Goal: Obtain resource: Obtain resource

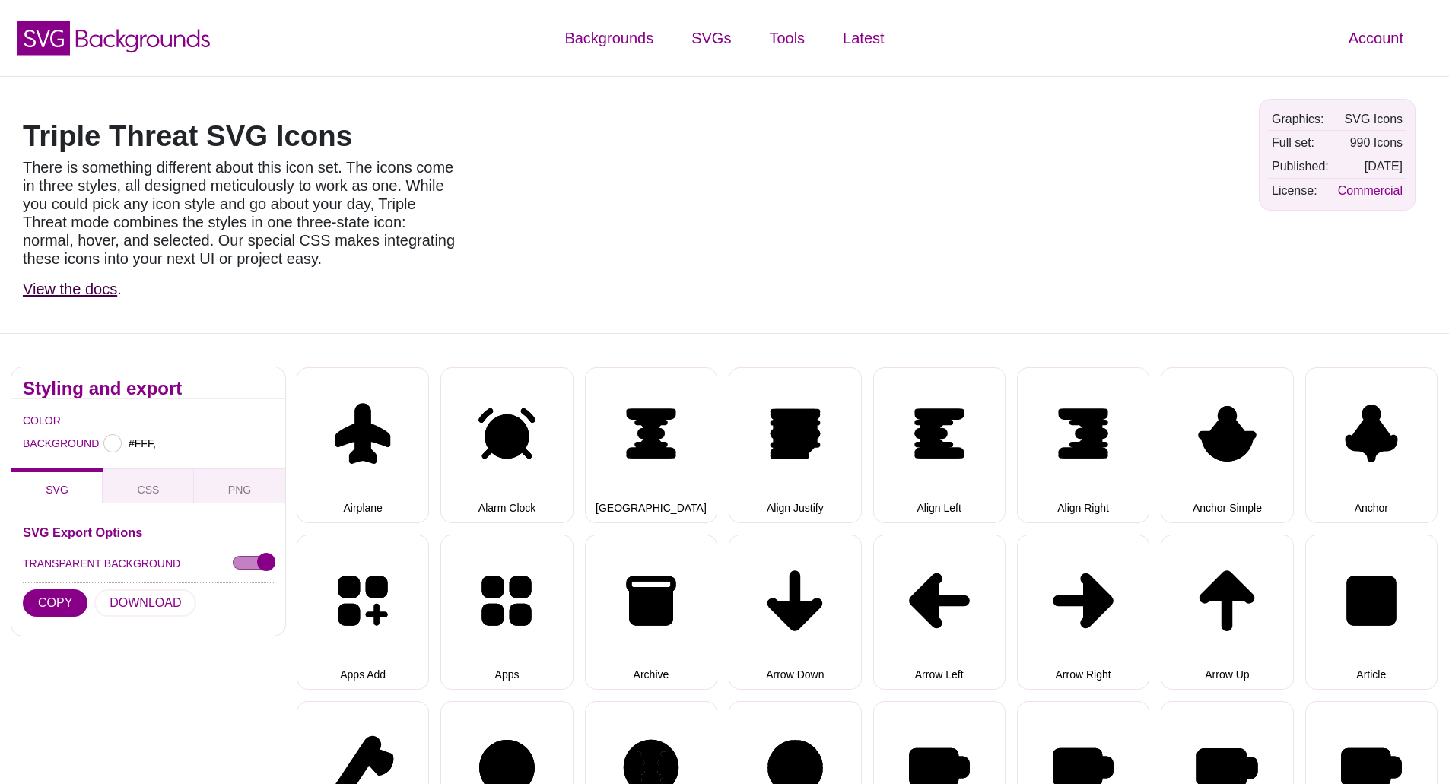
type input "#FFFFFF"
select select "triple threat"
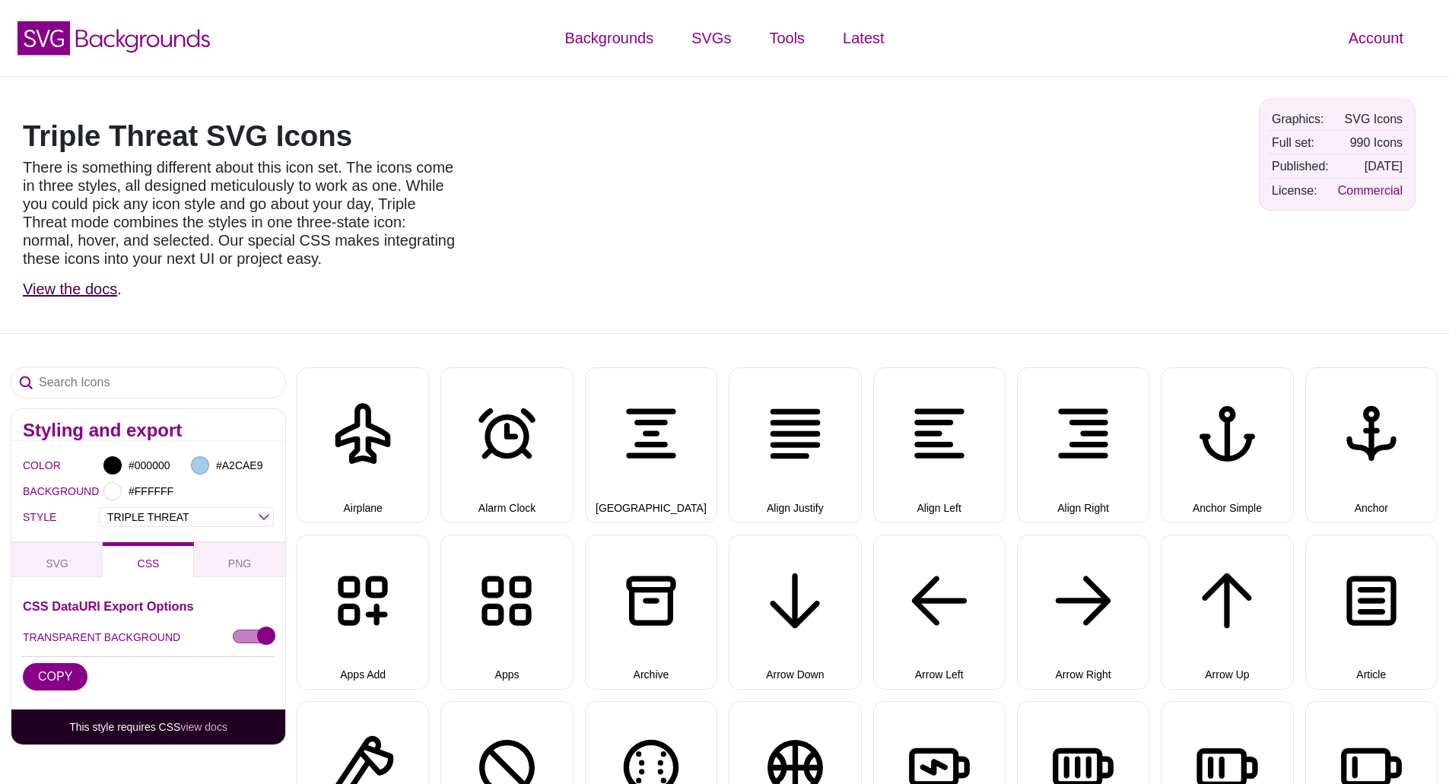
click at [68, 297] on link "View the docs" at bounding box center [70, 289] width 94 height 17
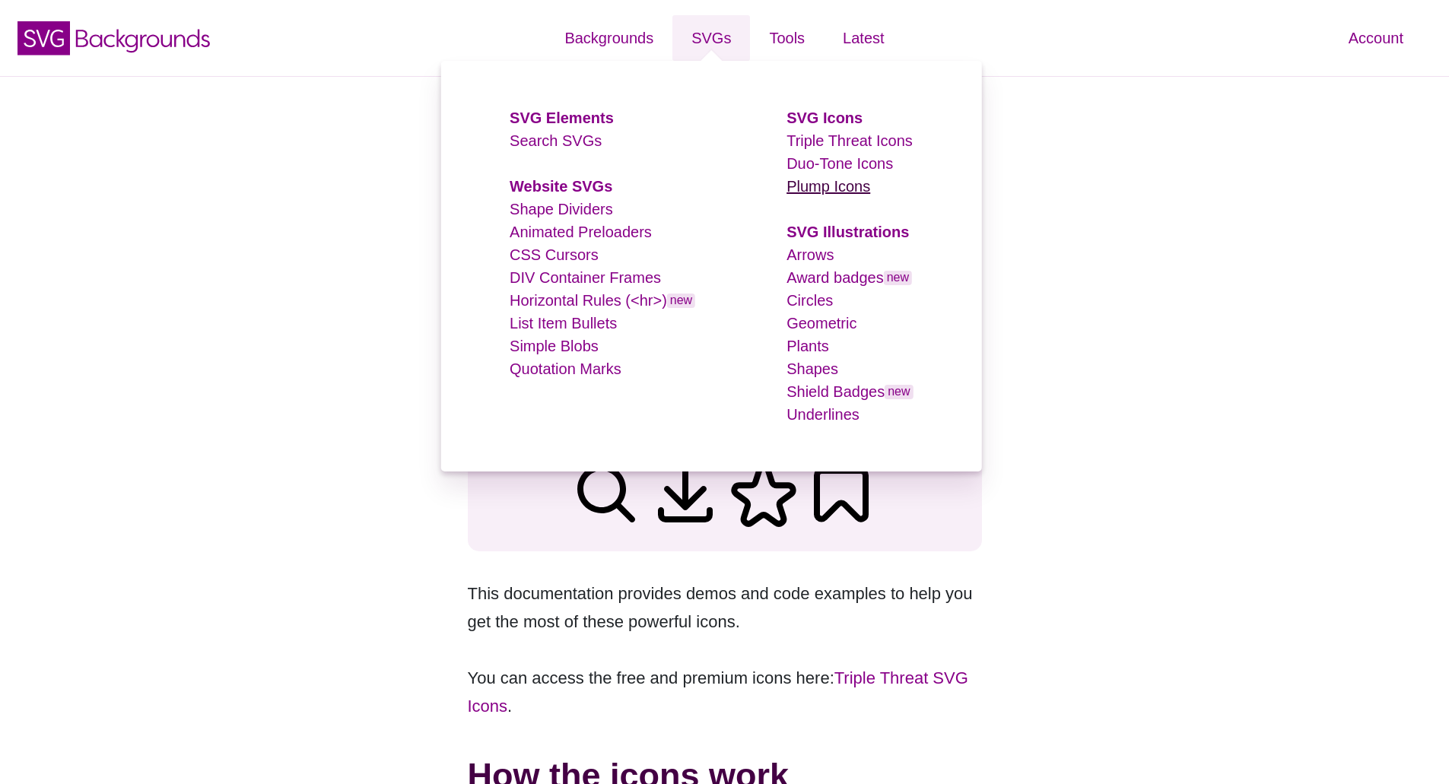
click at [828, 184] on link "Plump Icons" at bounding box center [828, 186] width 84 height 17
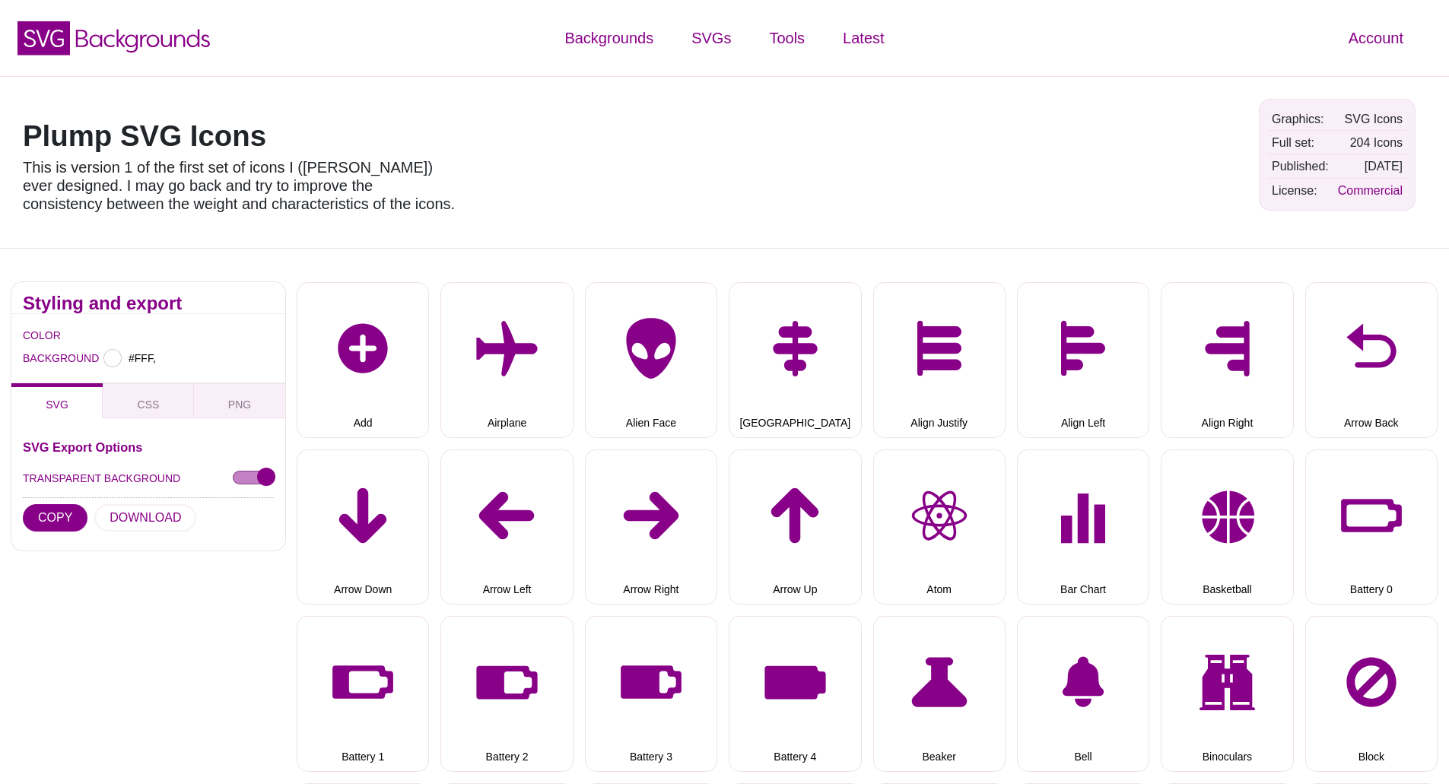
type input "#FFFFFF"
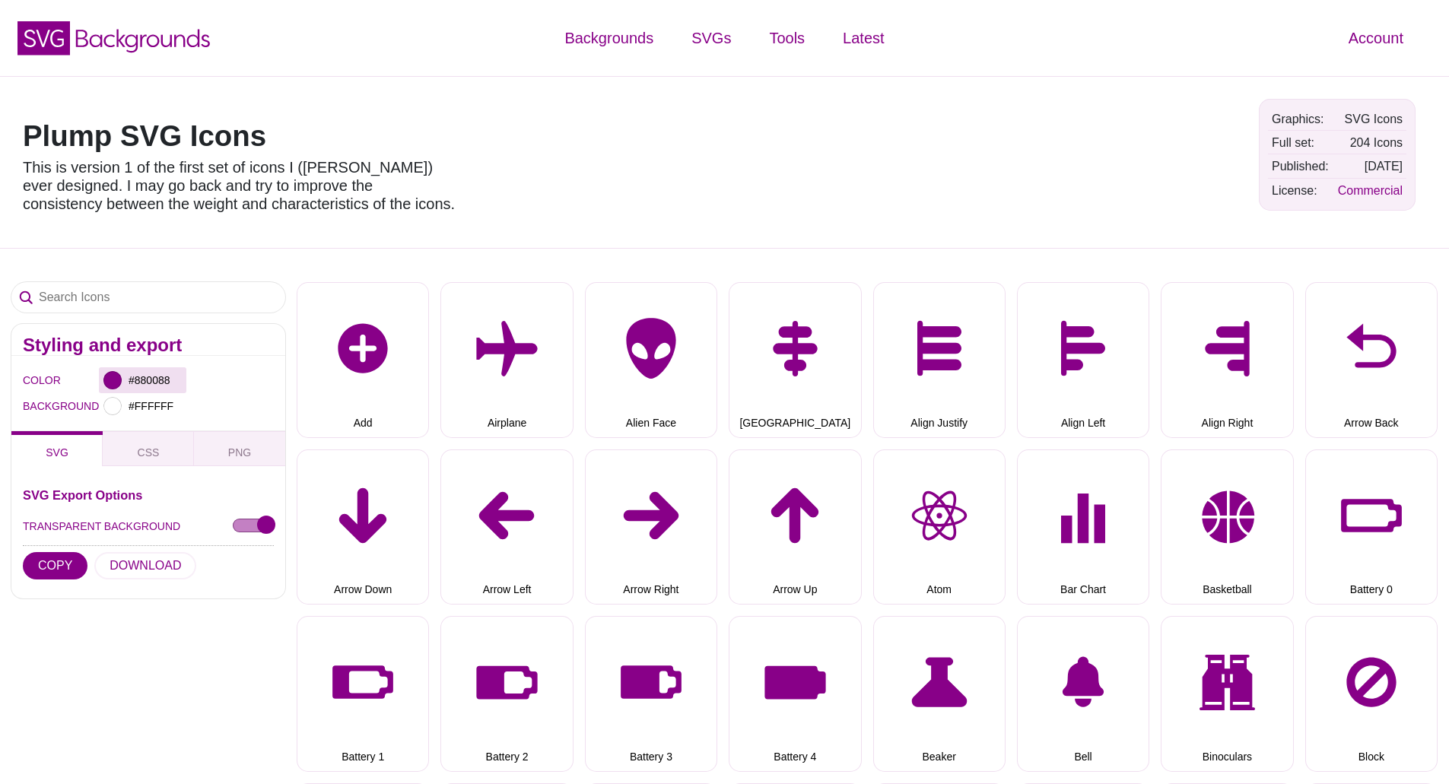
click at [183, 380] on div "#880088" at bounding box center [142, 380] width 87 height 26
click at [156, 375] on input "#880088" at bounding box center [154, 380] width 56 height 20
drag, startPoint x: 172, startPoint y: 377, endPoint x: 136, endPoint y: 378, distance: 35.8
click at [136, 378] on input "#880088" at bounding box center [154, 380] width 56 height 20
paste input "414549"
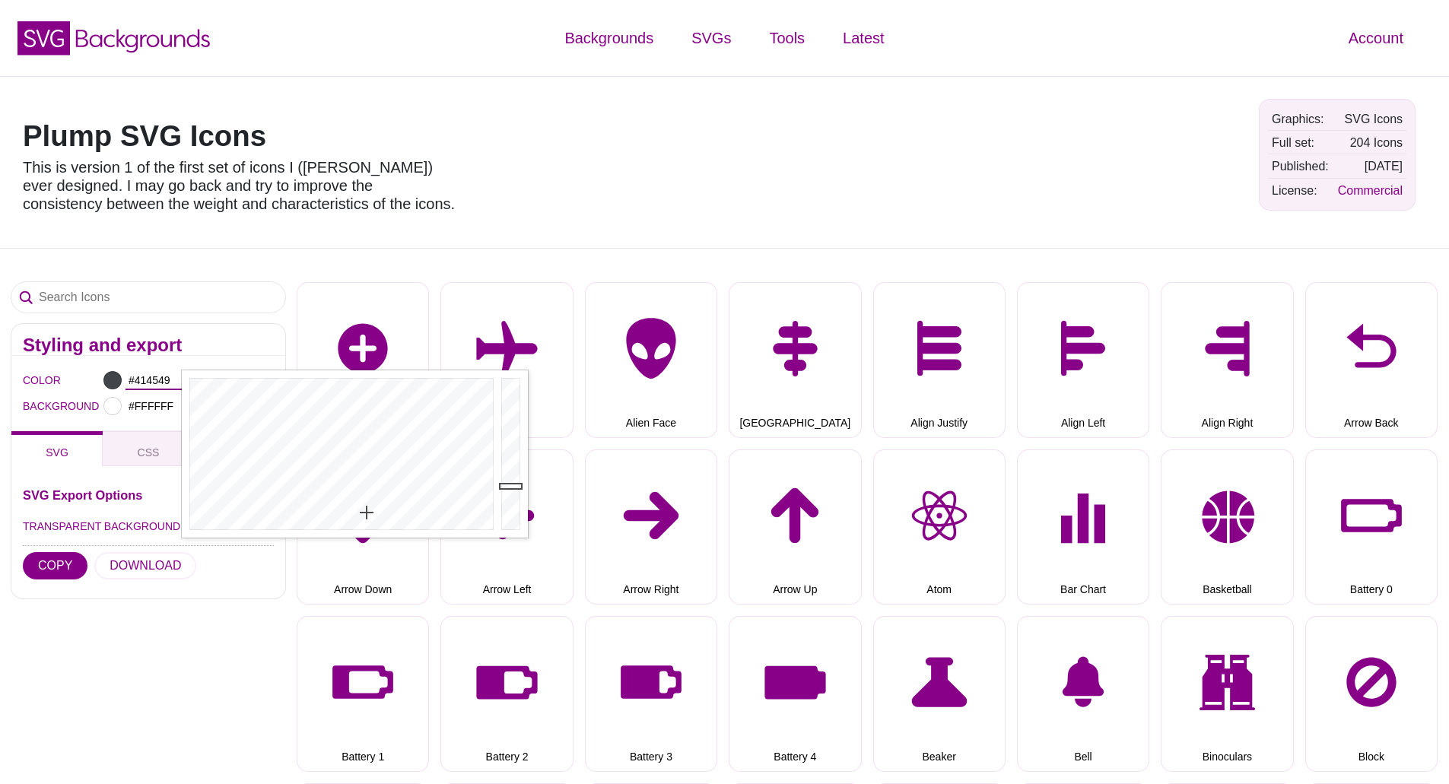
type input "#414549"
click at [332, 239] on div "Plump SVG Icons This is version 1 of the first set of icons I (Matt Visiwig) ev…" at bounding box center [724, 162] width 1449 height 172
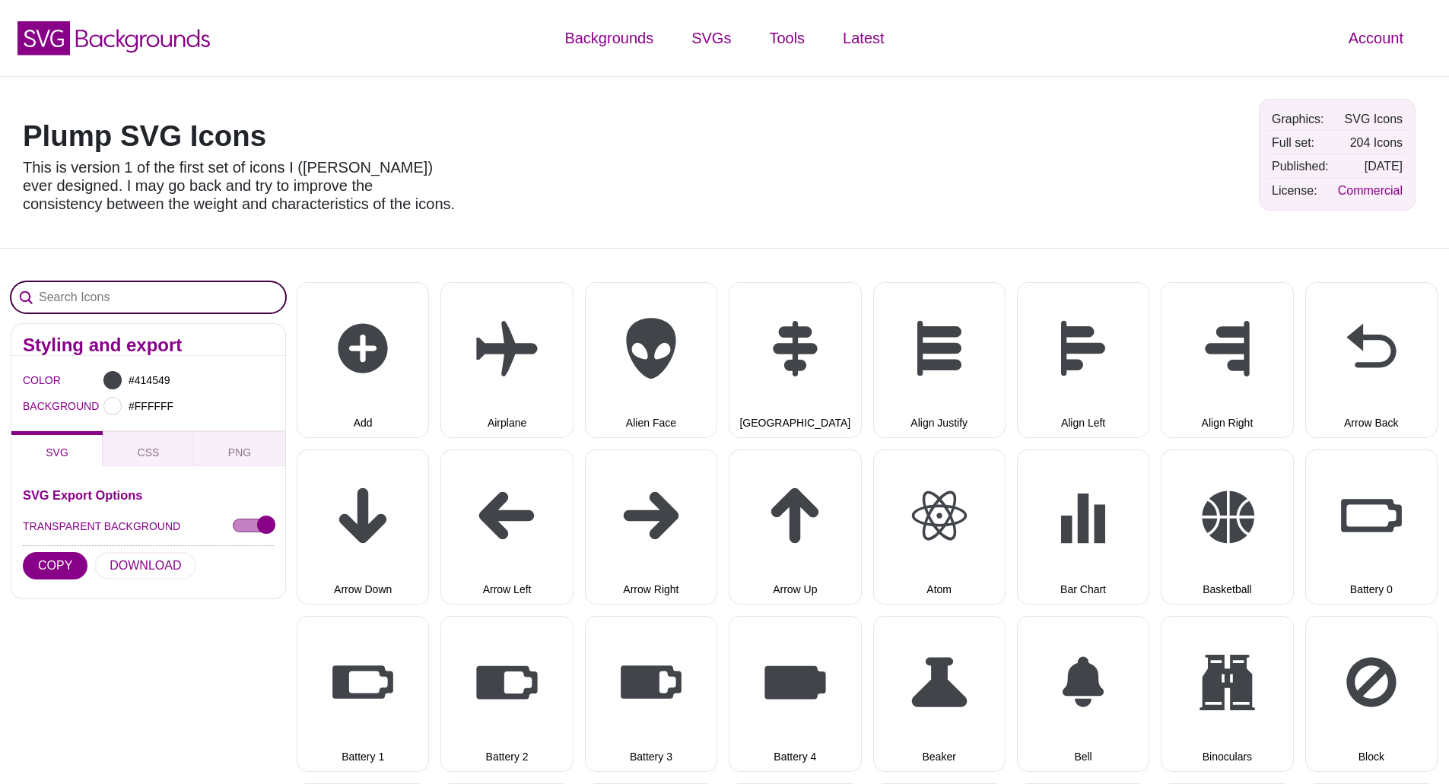
click at [92, 297] on input "Search Icons" at bounding box center [148, 297] width 274 height 30
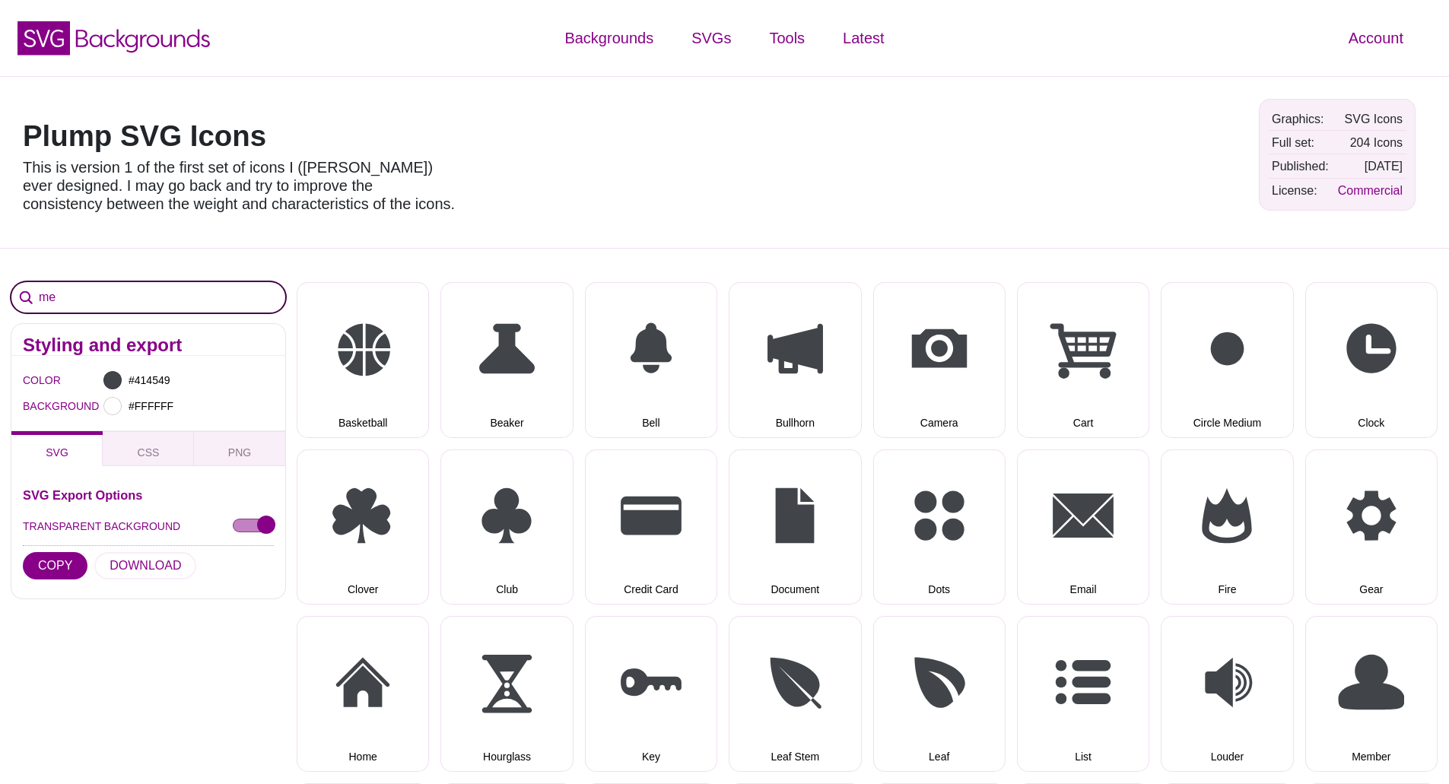
type input "m"
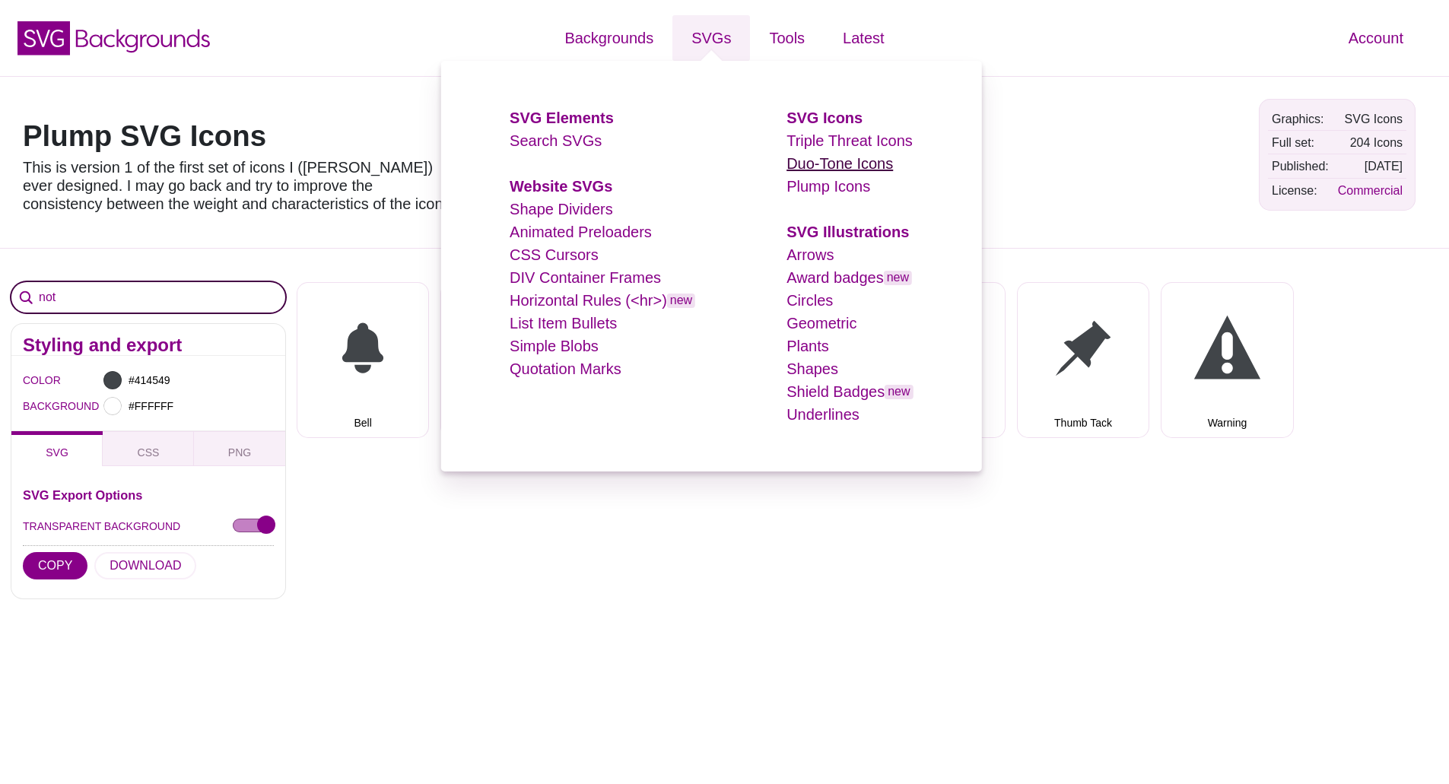
type input "not"
click at [803, 162] on link "Duo-Tone Icons" at bounding box center [839, 163] width 106 height 17
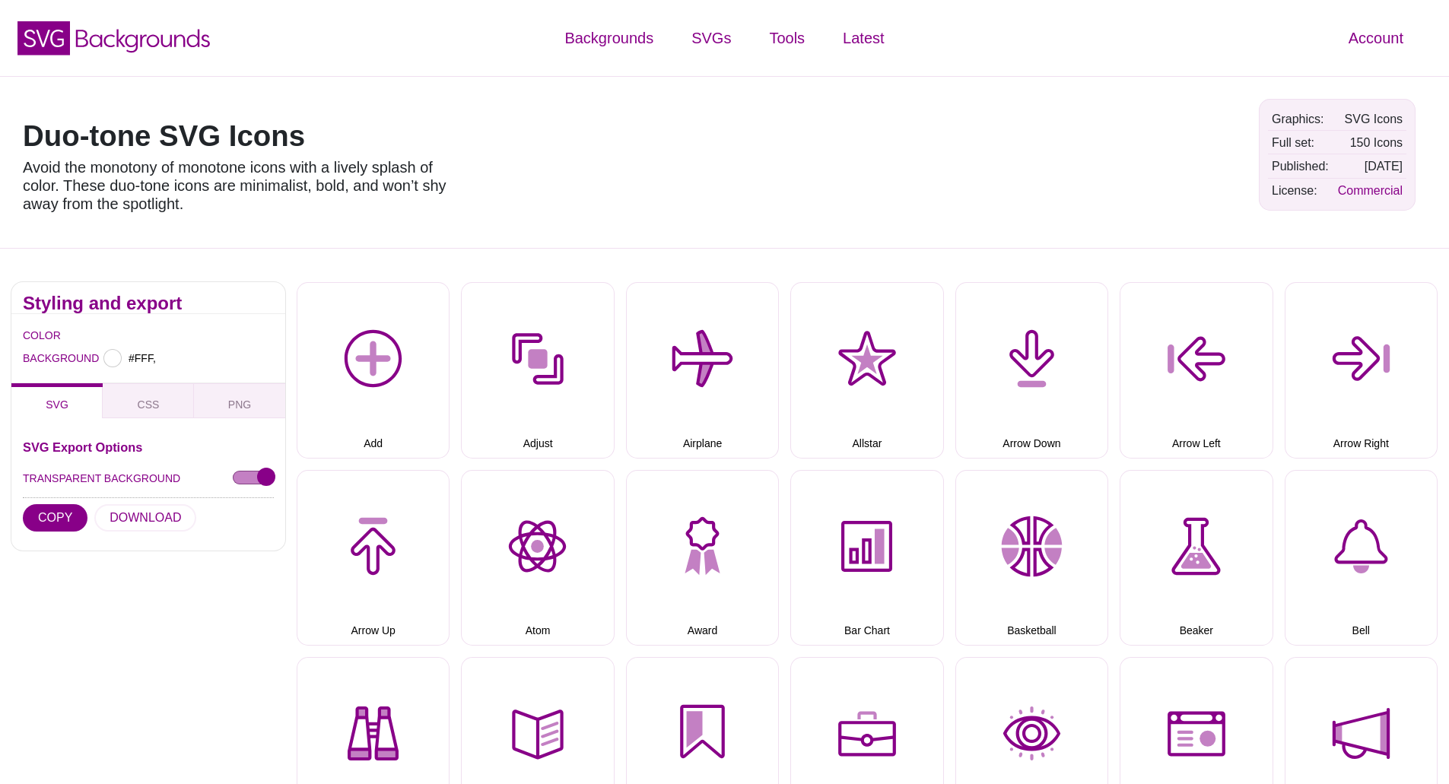
type input "#FFFFFF"
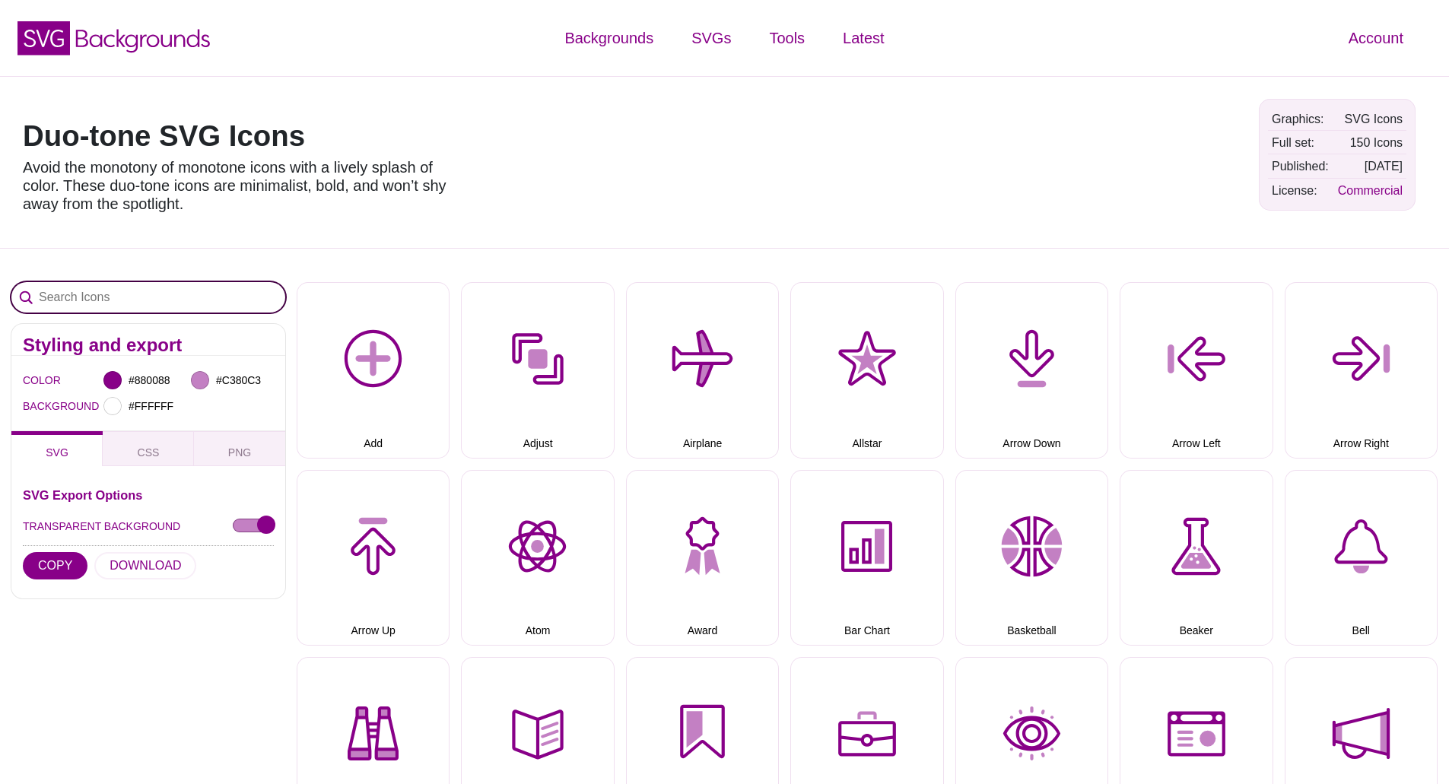
click at [94, 300] on input "Search Icons" at bounding box center [148, 297] width 274 height 30
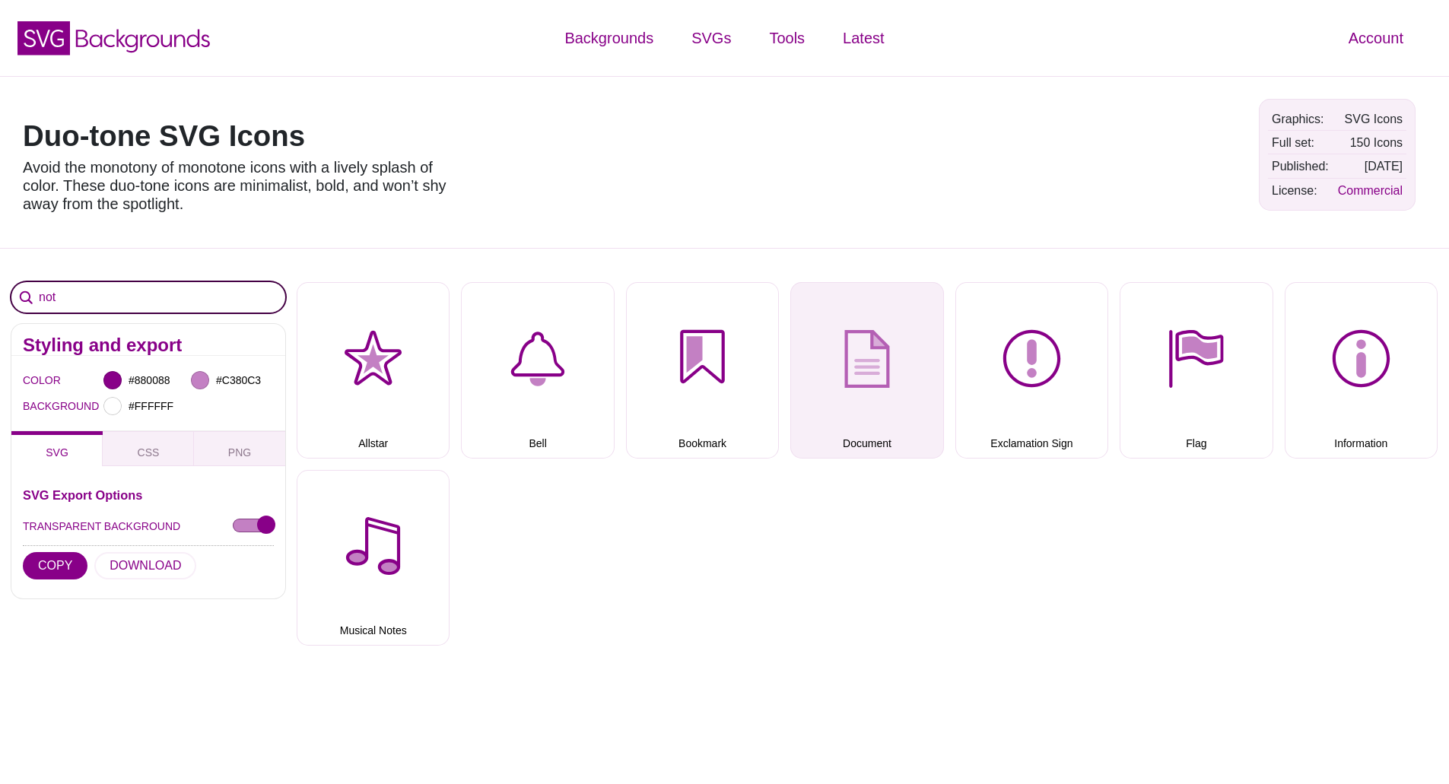
type input "not"
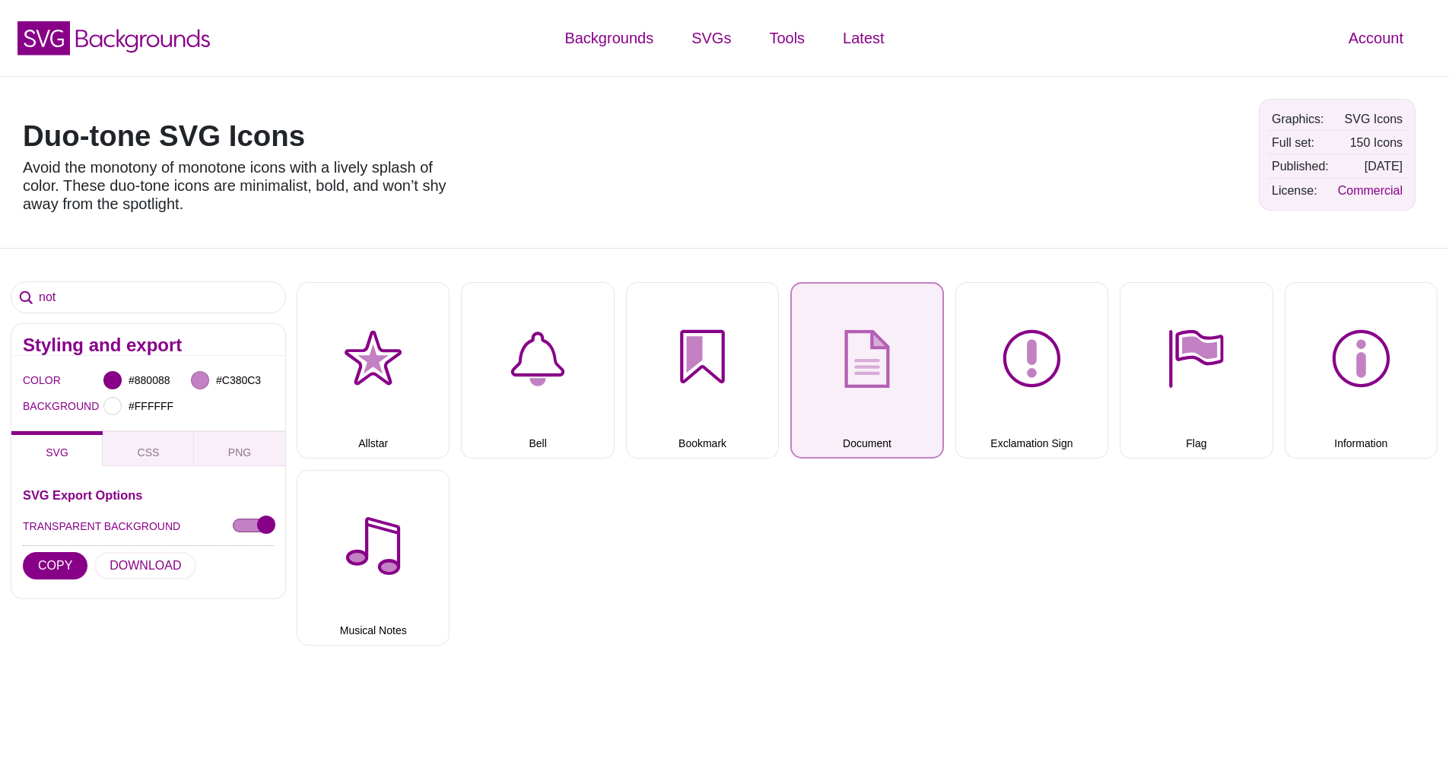
click at [872, 386] on button "Document" at bounding box center [866, 370] width 153 height 176
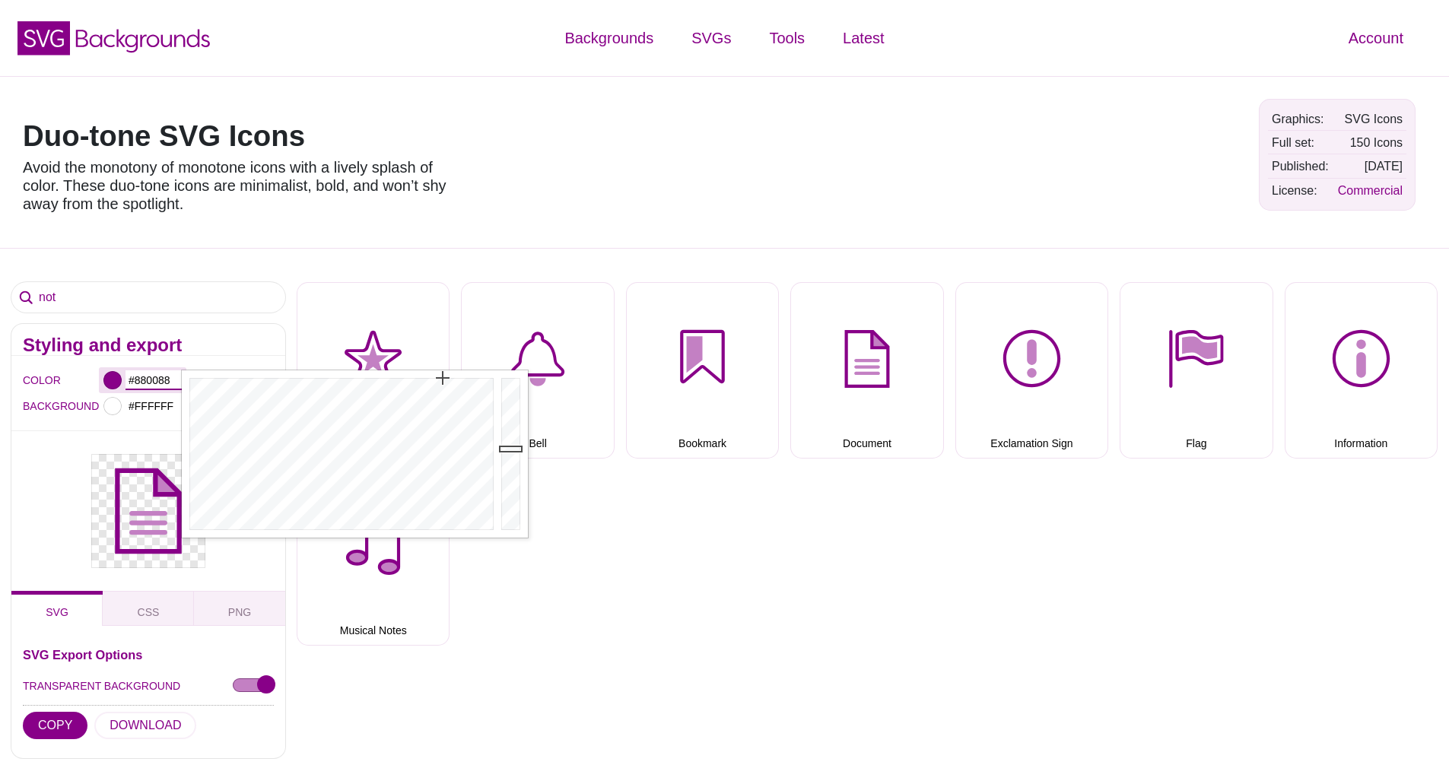
click at [155, 380] on input "#880088" at bounding box center [154, 380] width 56 height 20
drag, startPoint x: 170, startPoint y: 378, endPoint x: 133, endPoint y: 381, distance: 37.4
click at [133, 381] on input "#880088" at bounding box center [154, 380] width 56 height 20
paste input "414549"
type input "#414549"
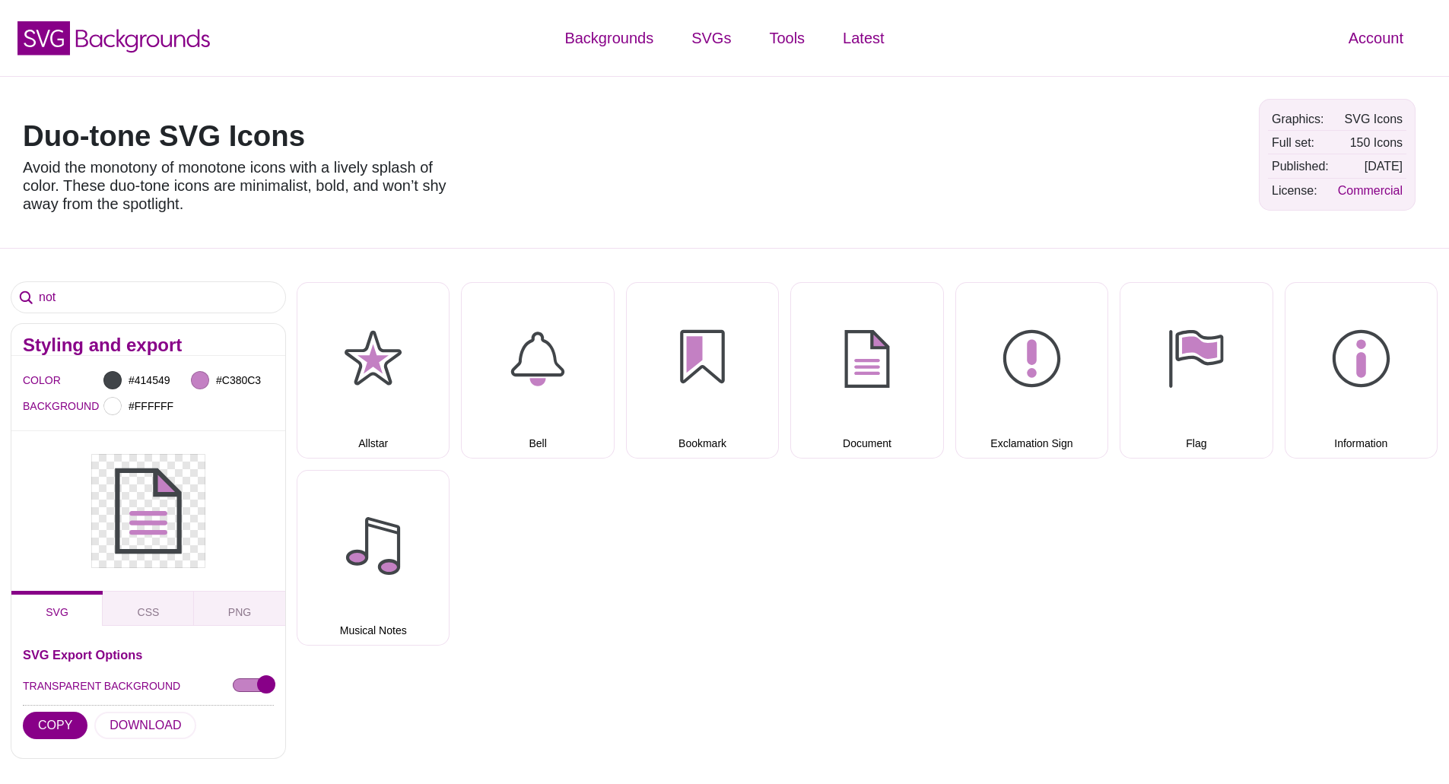
click at [271, 356] on div "COLOR #414549 #C380C3 BACKGROUND #FFFFFF" at bounding box center [148, 393] width 274 height 75
drag, startPoint x: 261, startPoint y: 379, endPoint x: 223, endPoint y: 381, distance: 38.1
click at [223, 381] on input "#C380C3" at bounding box center [241, 380] width 56 height 20
paste input "414549"
type input "#414549"
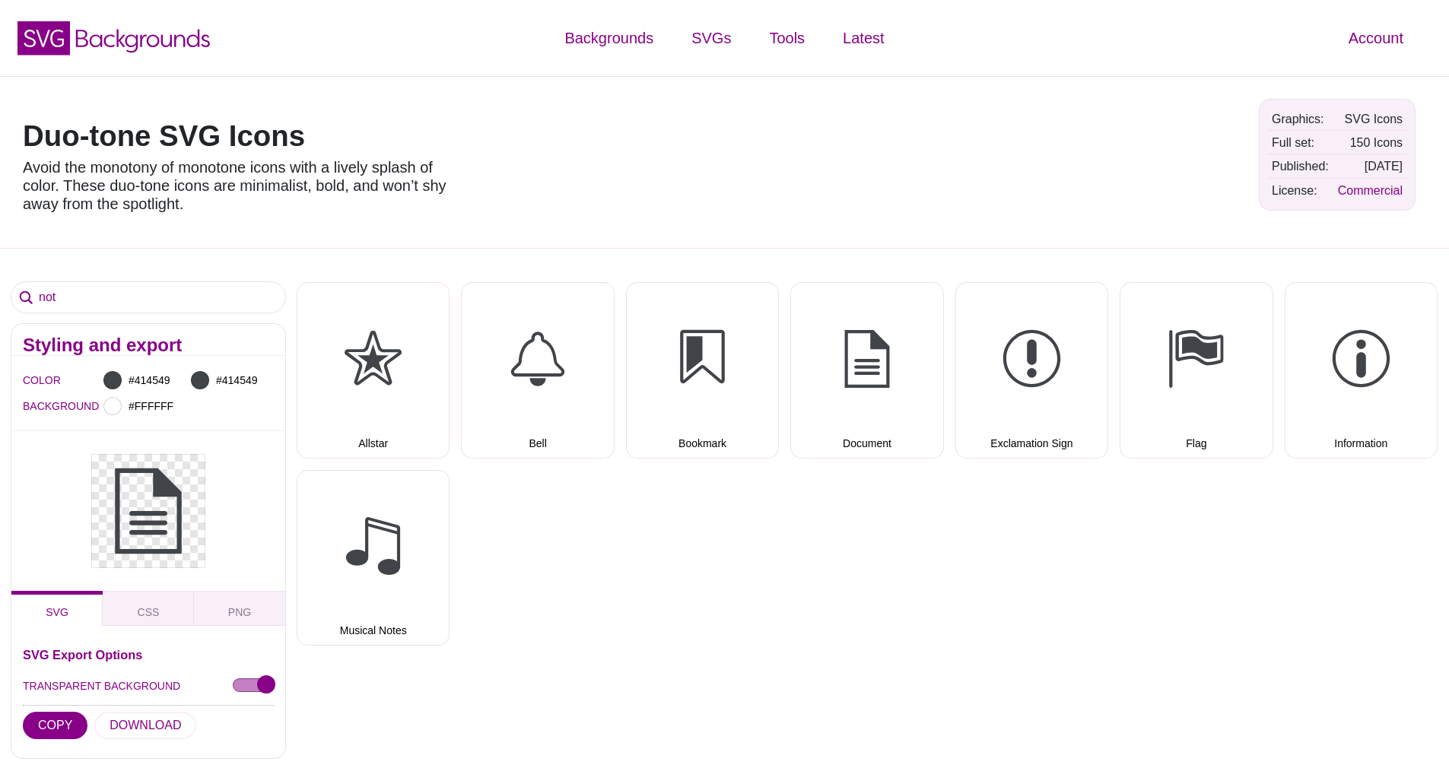
click at [282, 340] on div "Styling and export" at bounding box center [148, 340] width 274 height 32
click at [56, 719] on button "COPY" at bounding box center [55, 725] width 65 height 27
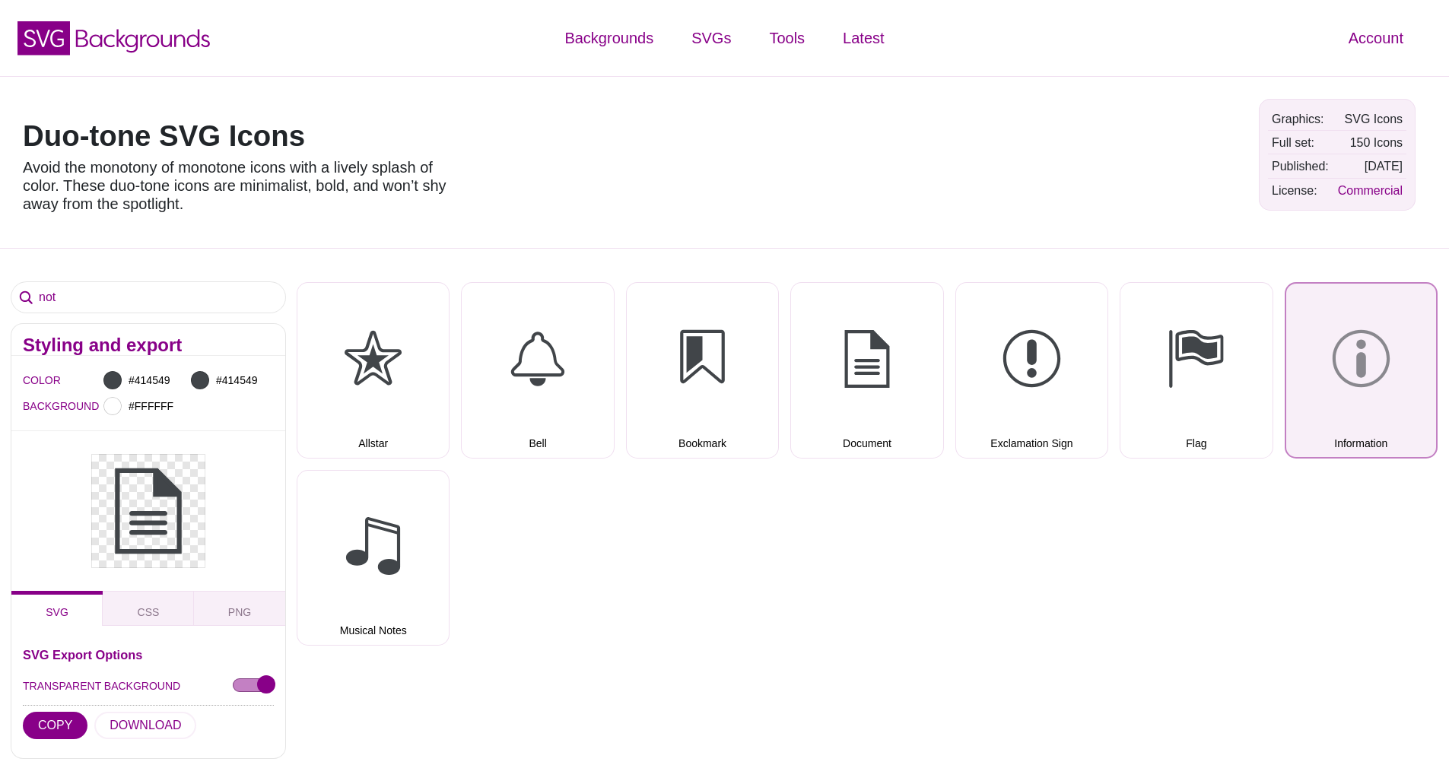
click at [1338, 361] on button "Information" at bounding box center [1361, 370] width 153 height 176
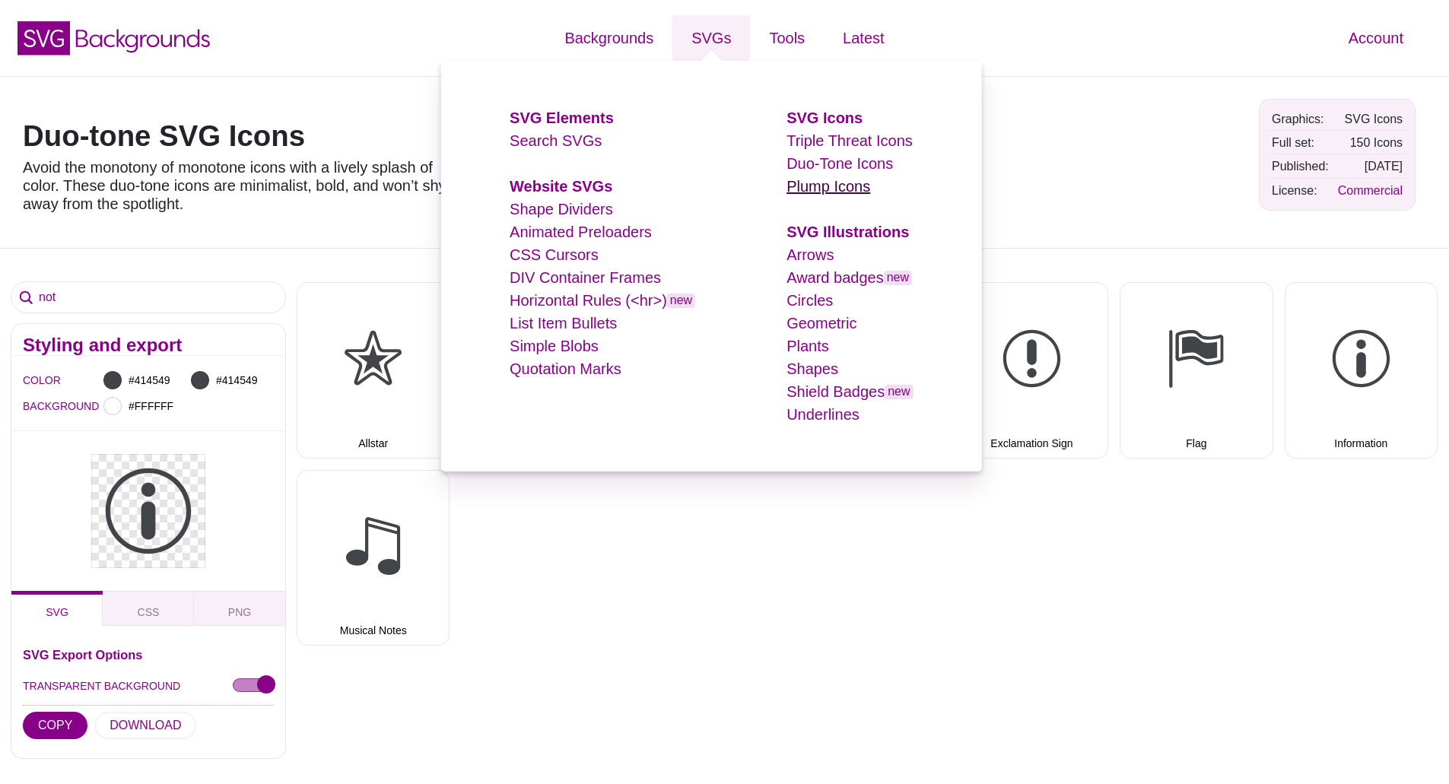
click at [825, 186] on link "Plump Icons" at bounding box center [828, 186] width 84 height 17
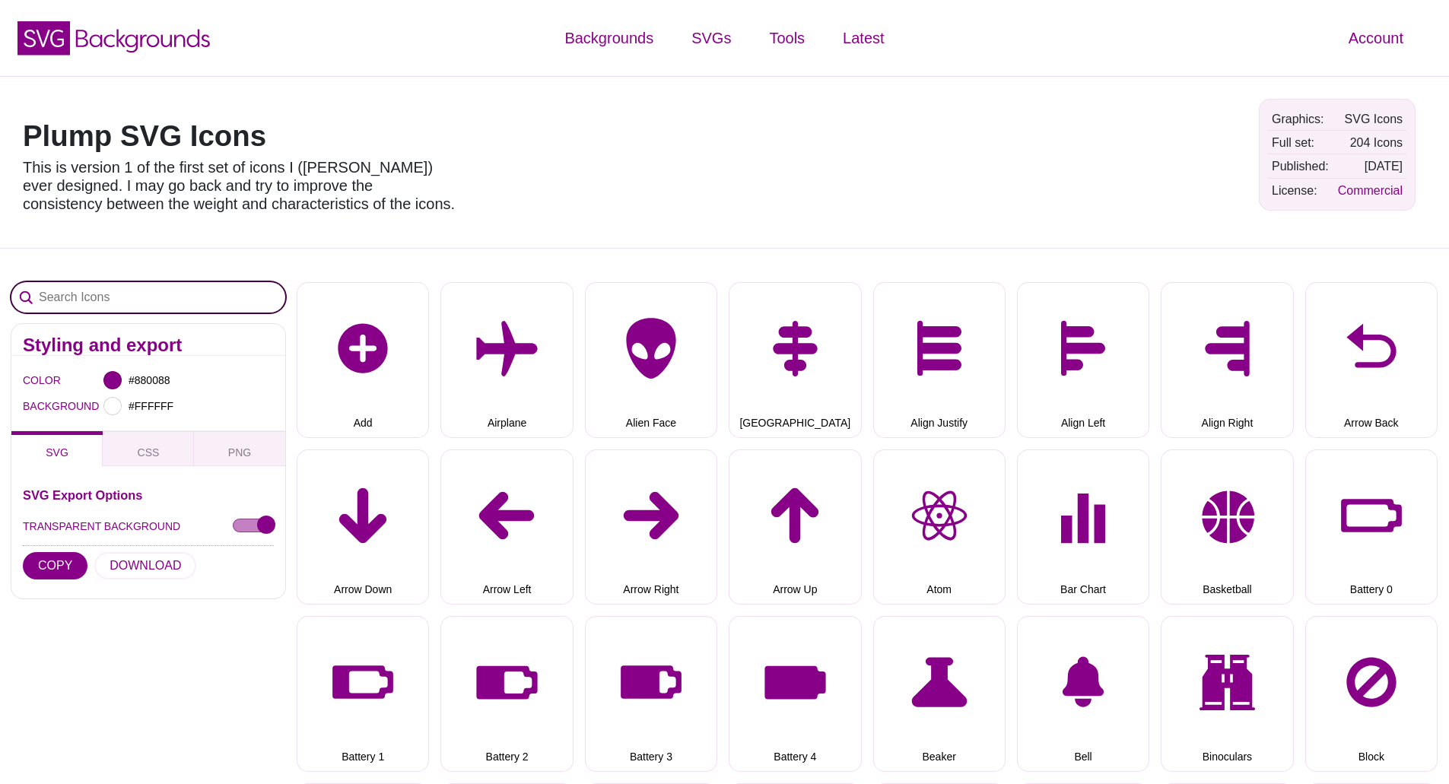
click at [71, 294] on input "Search Icons" at bounding box center [148, 297] width 274 height 30
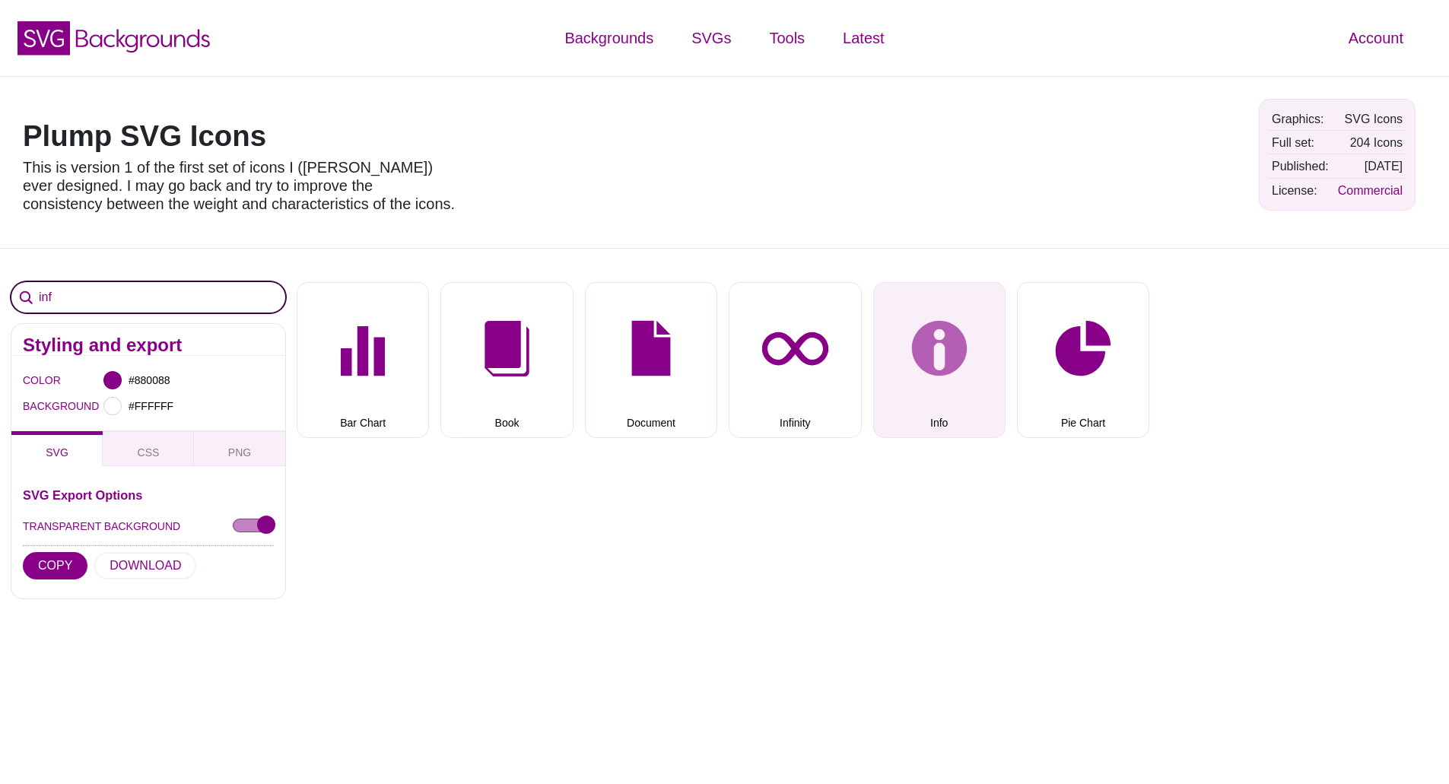
type input "inf"
click at [952, 370] on button "Info" at bounding box center [939, 359] width 132 height 155
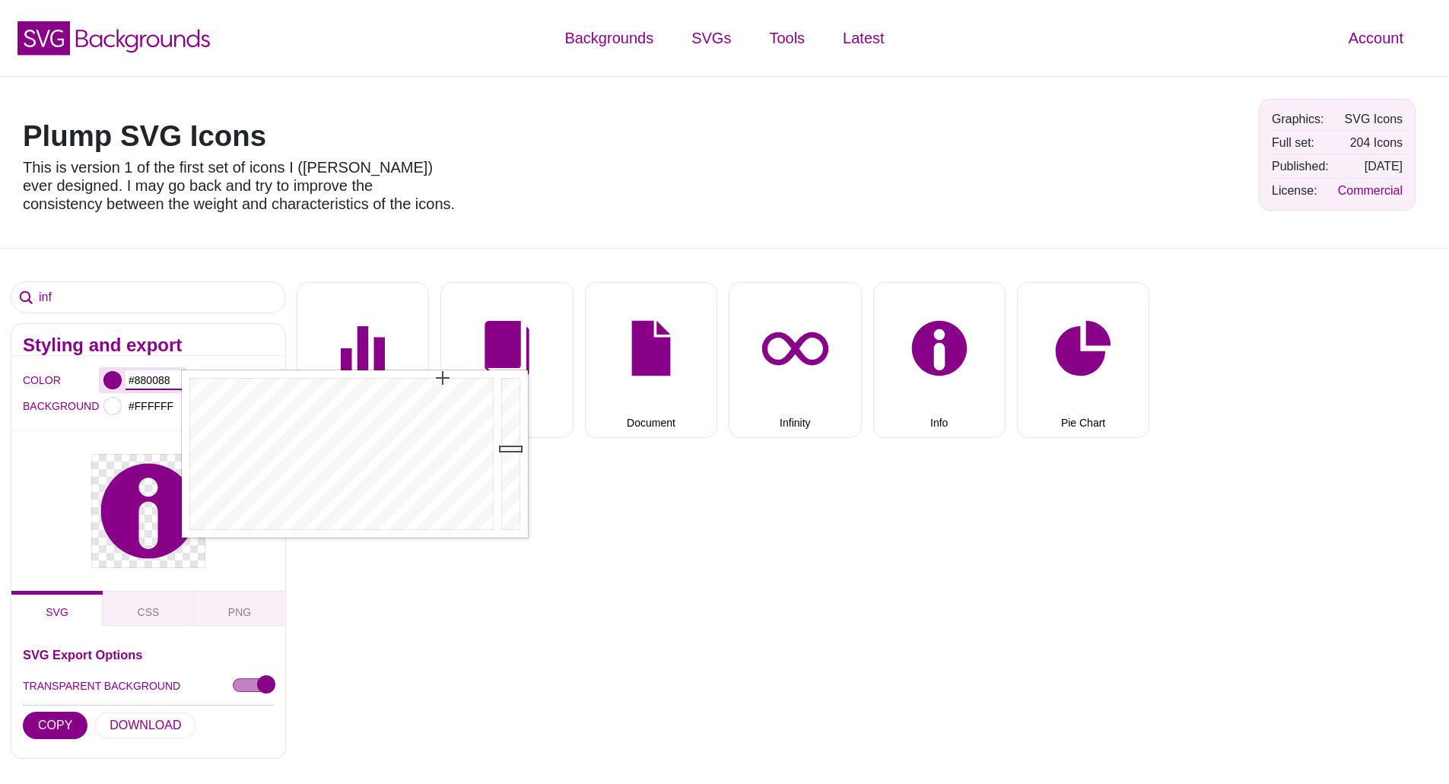
drag, startPoint x: 173, startPoint y: 380, endPoint x: 132, endPoint y: 382, distance: 41.1
click at [132, 382] on input "#880088" at bounding box center [154, 380] width 56 height 20
click at [139, 375] on input "#880088" at bounding box center [154, 380] width 56 height 20
drag, startPoint x: 173, startPoint y: 381, endPoint x: 132, endPoint y: 381, distance: 40.3
click at [132, 381] on input "#880088" at bounding box center [154, 380] width 56 height 20
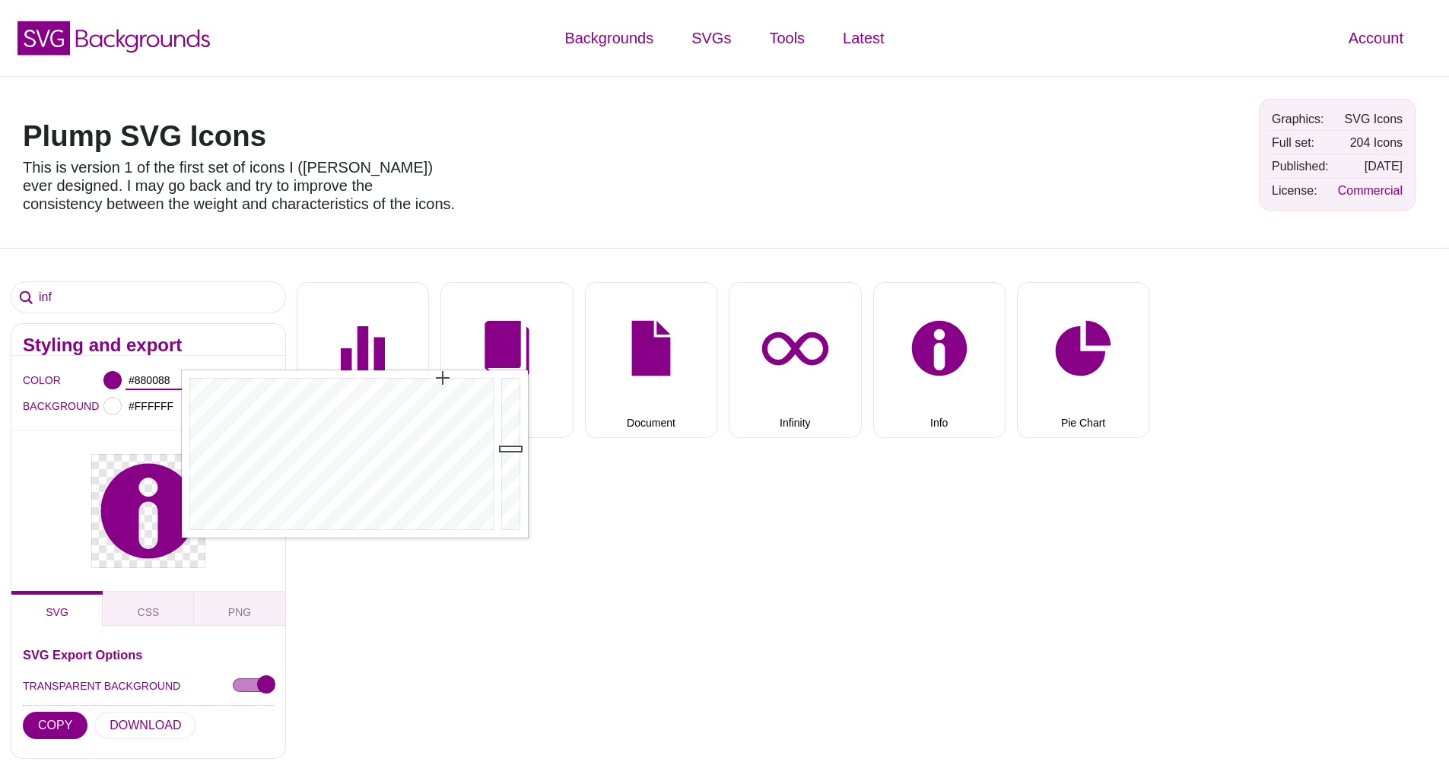
paste input "414549"
type input "#414549"
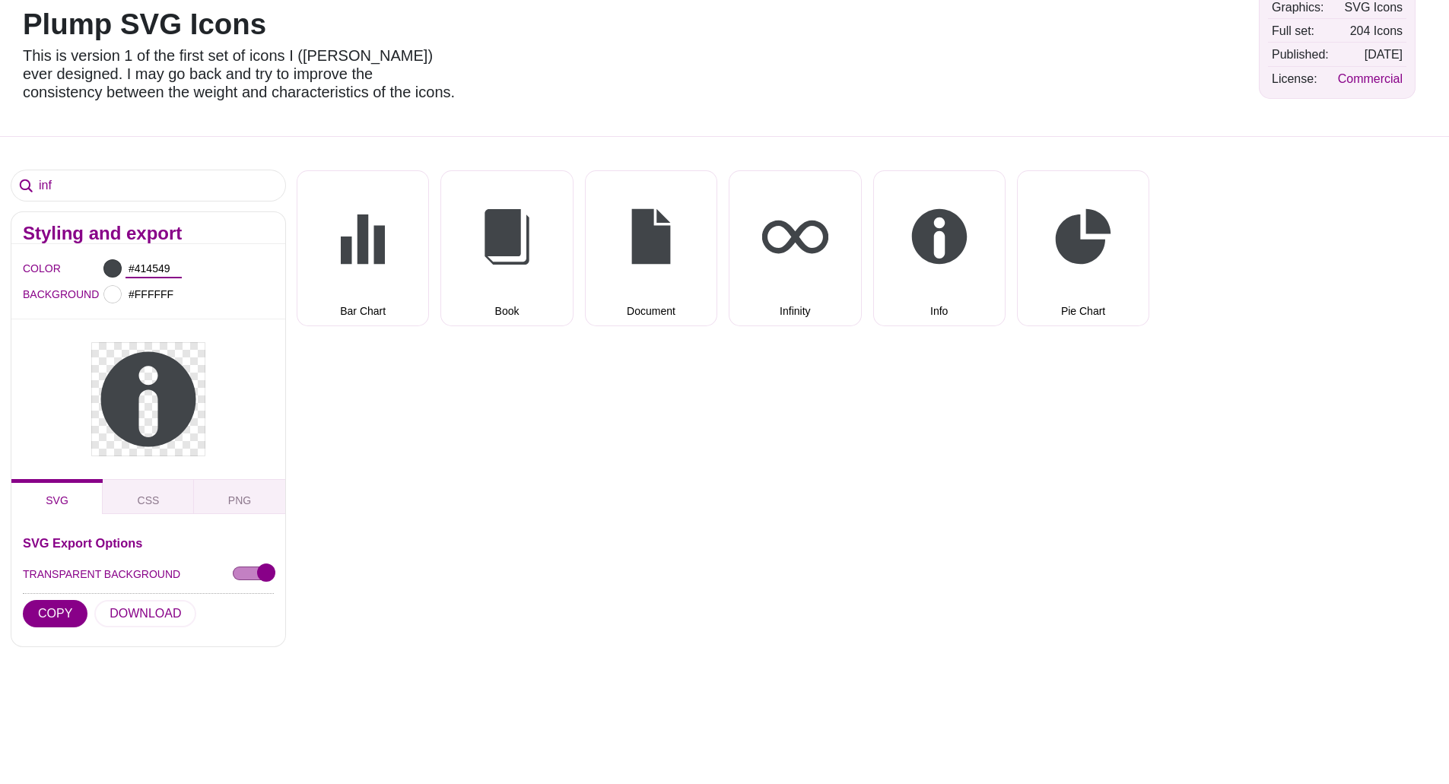
scroll to position [380, 0]
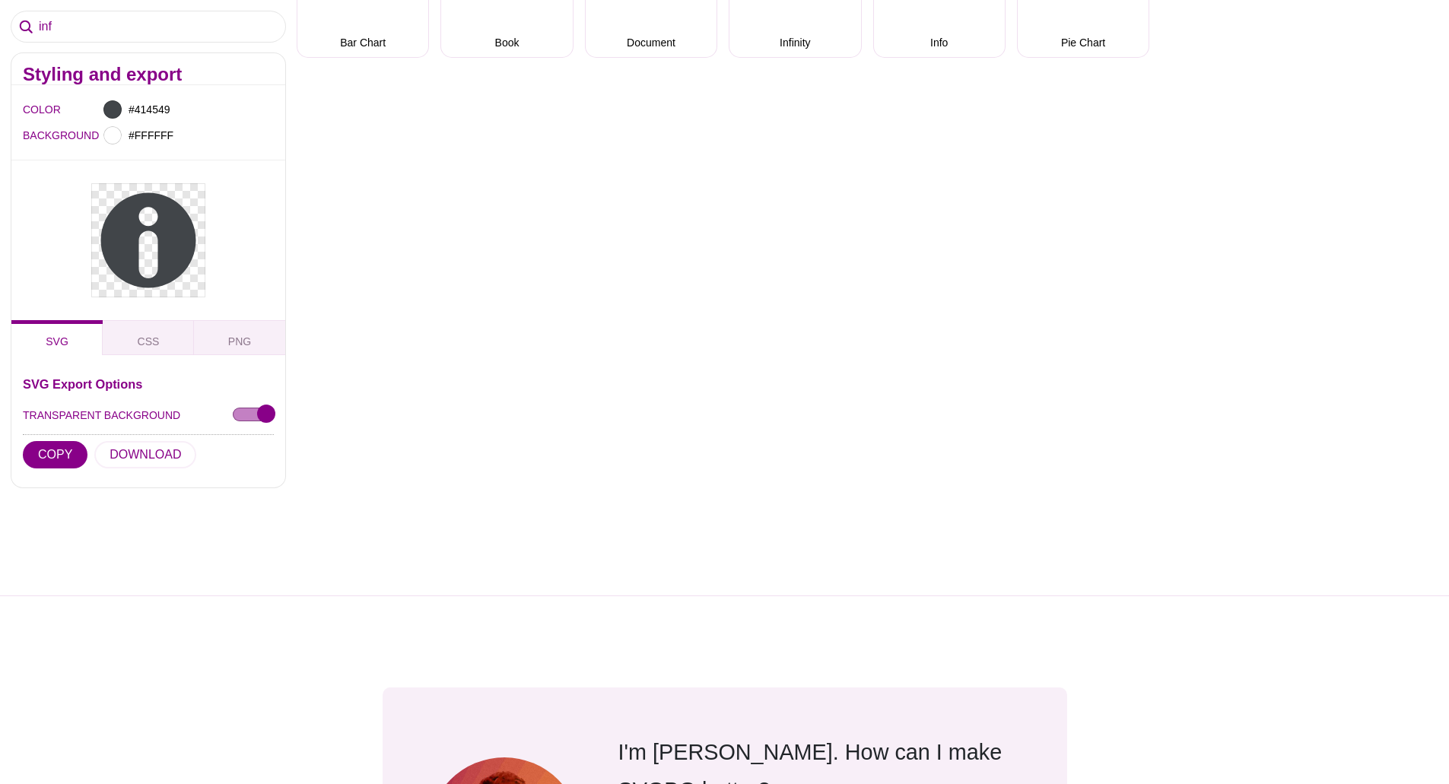
click at [52, 452] on div at bounding box center [148, 505] width 297 height 183
click at [55, 345] on div "SVG CSS PNG" at bounding box center [148, 337] width 274 height 35
click at [270, 412] on input "TRANSPARENT BACKGROUND" at bounding box center [253, 416] width 41 height 16
click at [238, 411] on input "TRANSPARENT BACKGROUND" at bounding box center [253, 416] width 41 height 16
checkbox input "true"
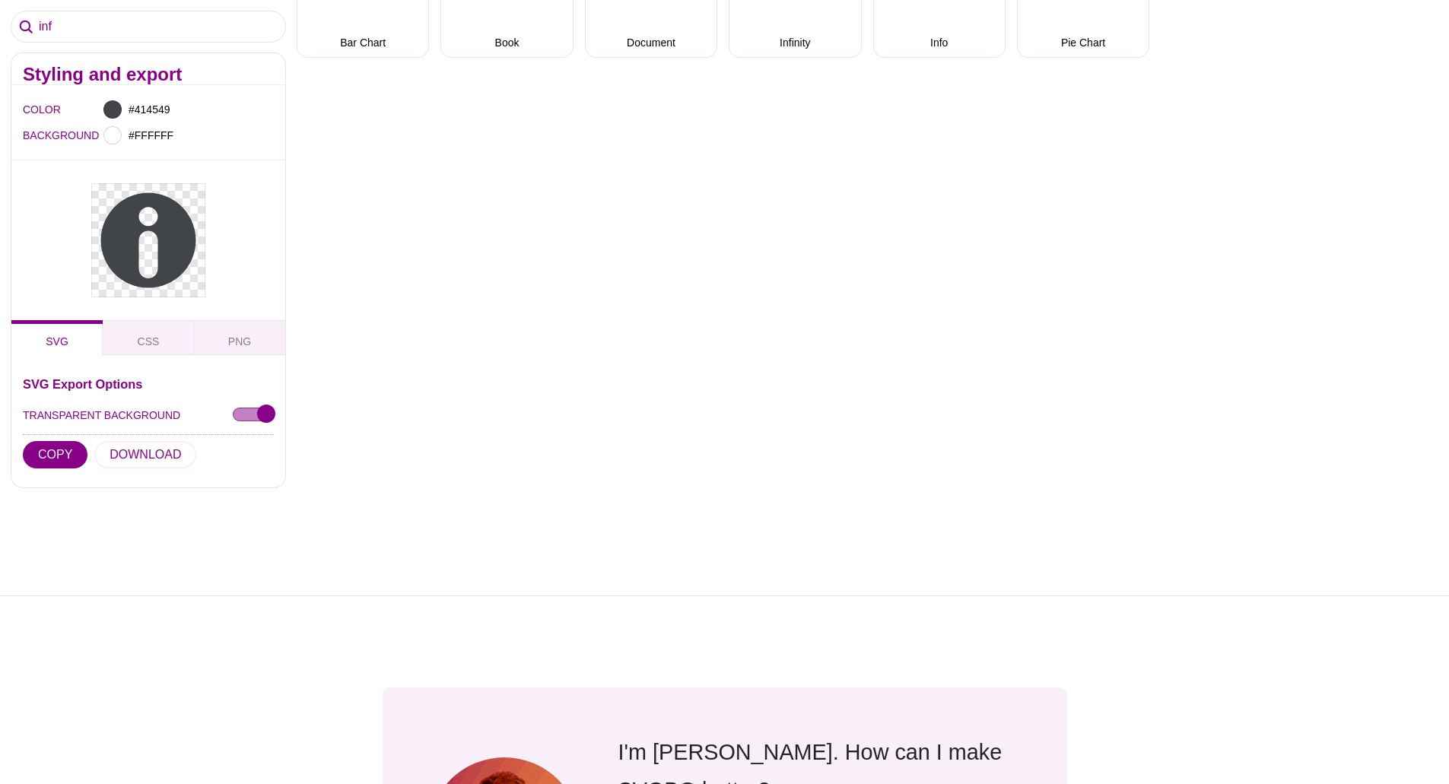
click at [46, 456] on div at bounding box center [148, 505] width 297 height 183
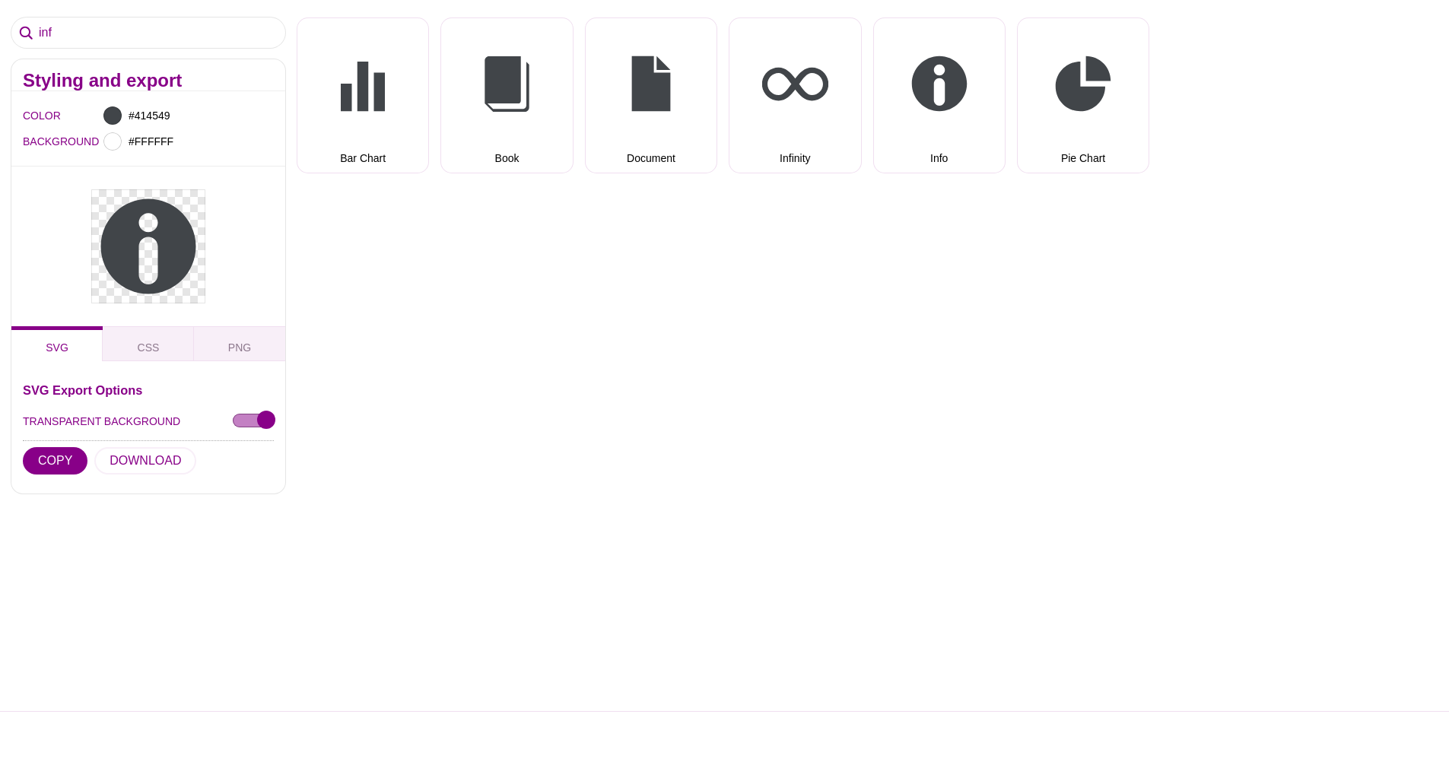
scroll to position [127, 0]
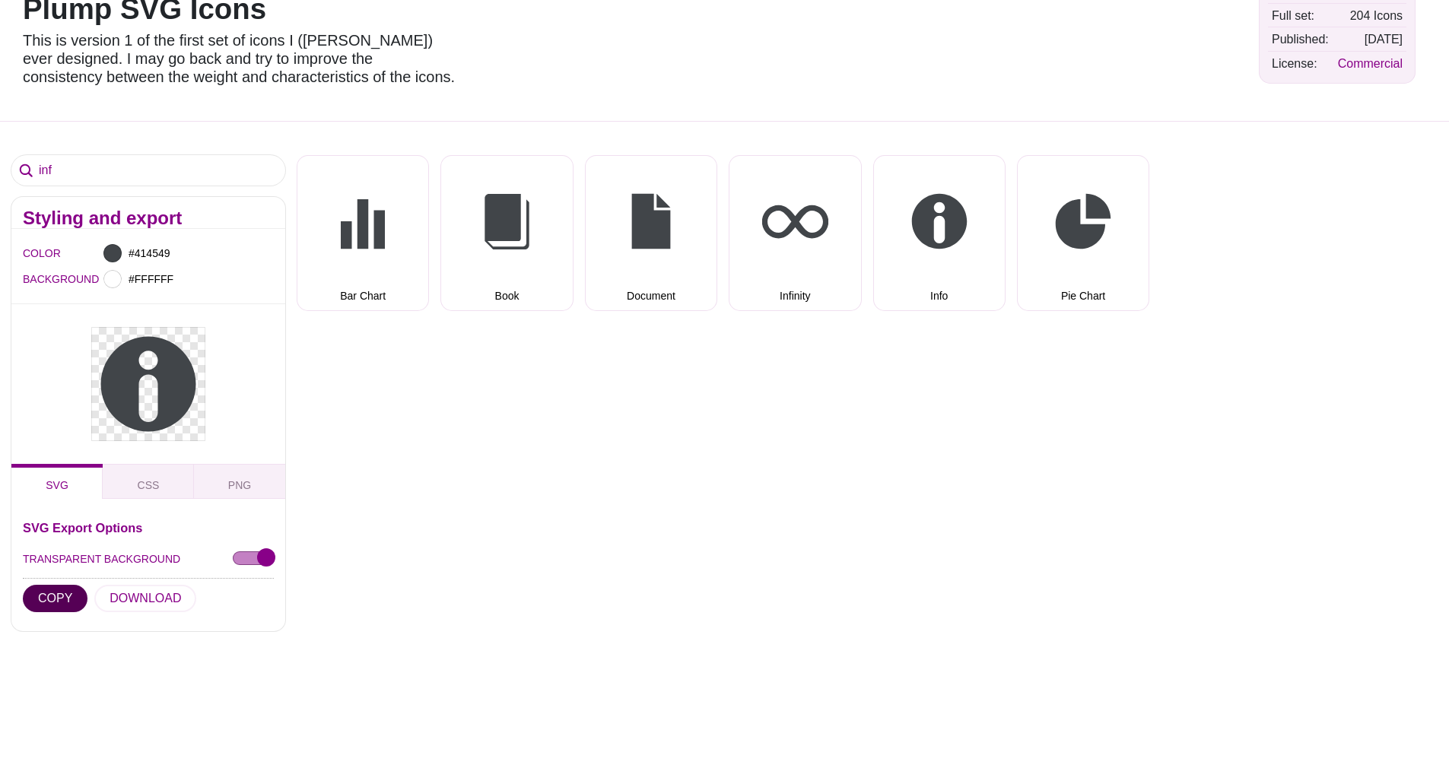
click at [52, 599] on button "COPY" at bounding box center [55, 598] width 65 height 27
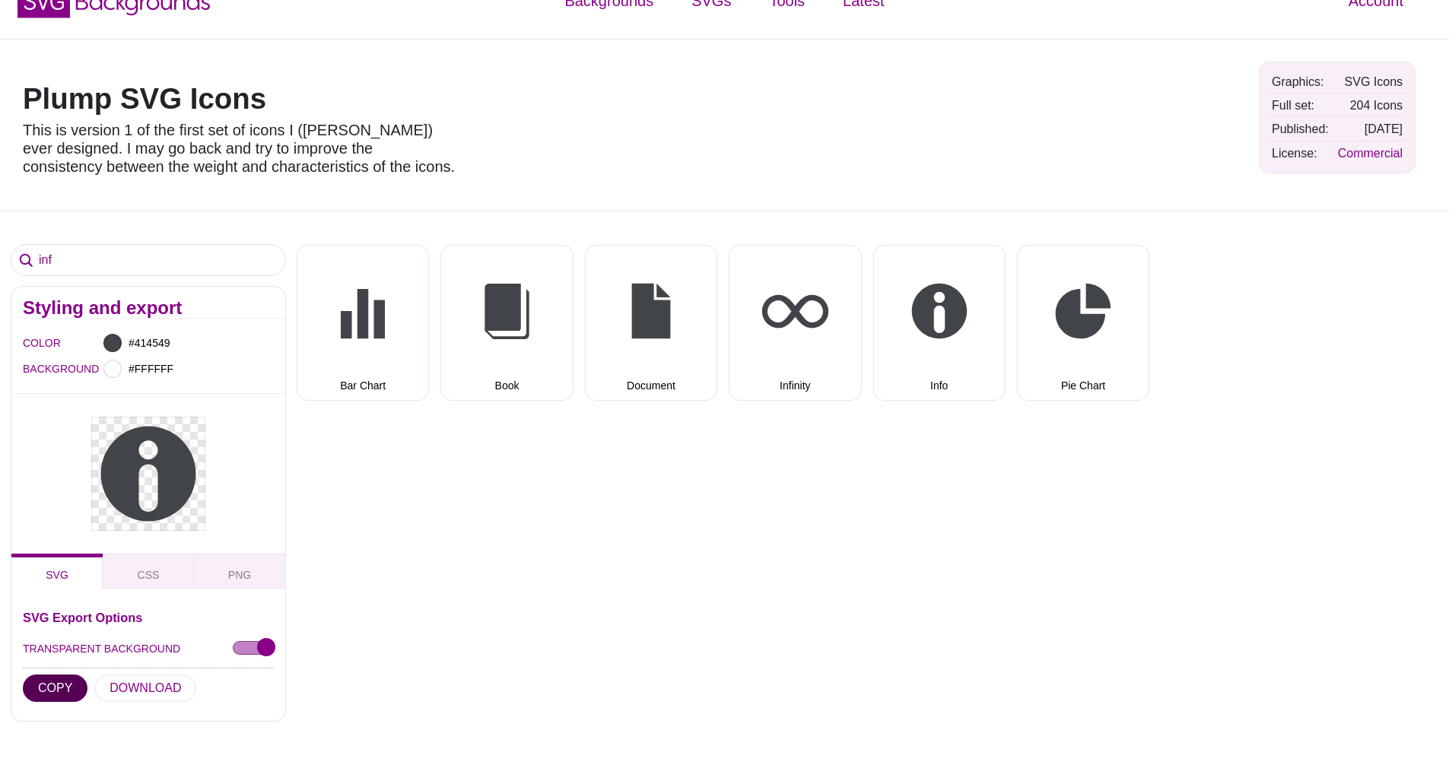
scroll to position [0, 0]
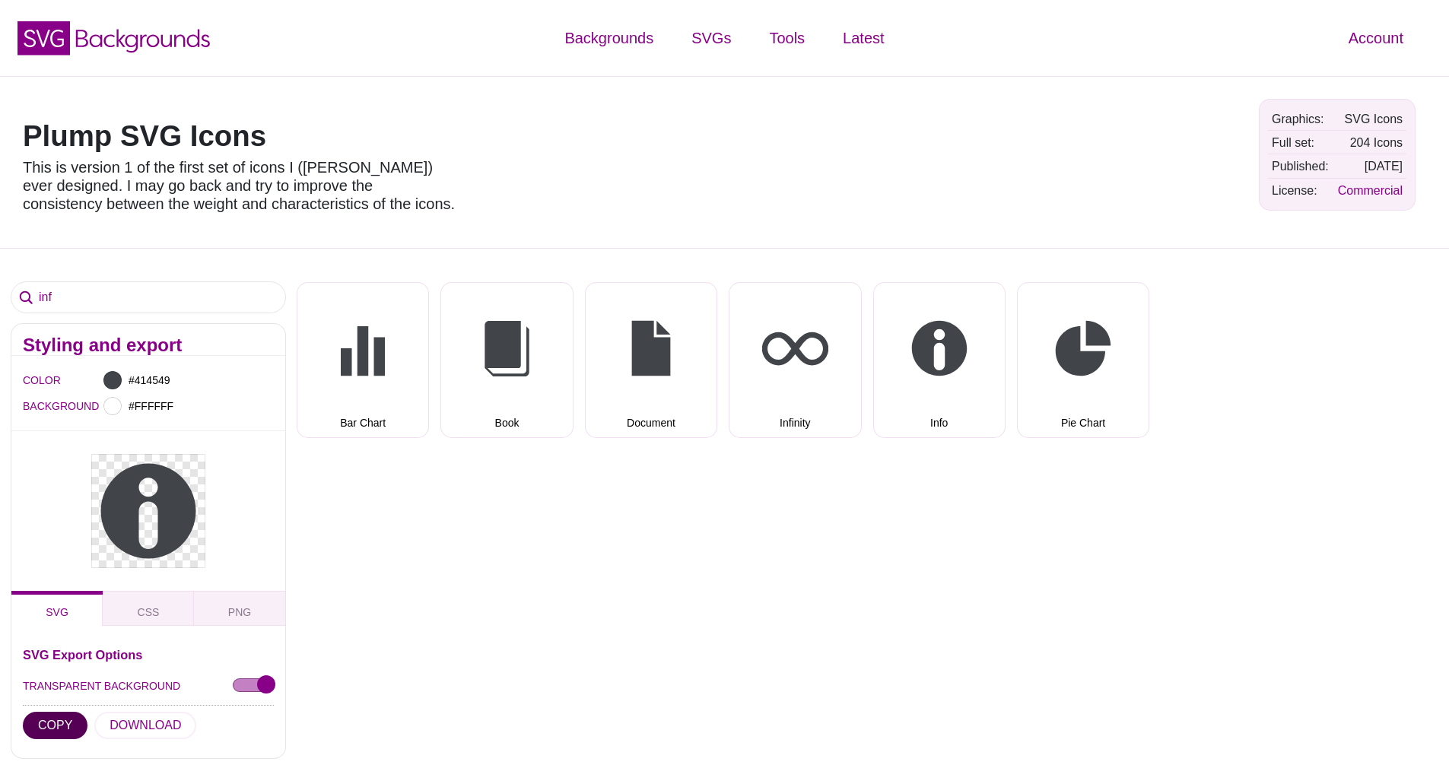
click at [41, 724] on button "COPY" at bounding box center [55, 725] width 65 height 27
